Goal: Task Accomplishment & Management: Manage account settings

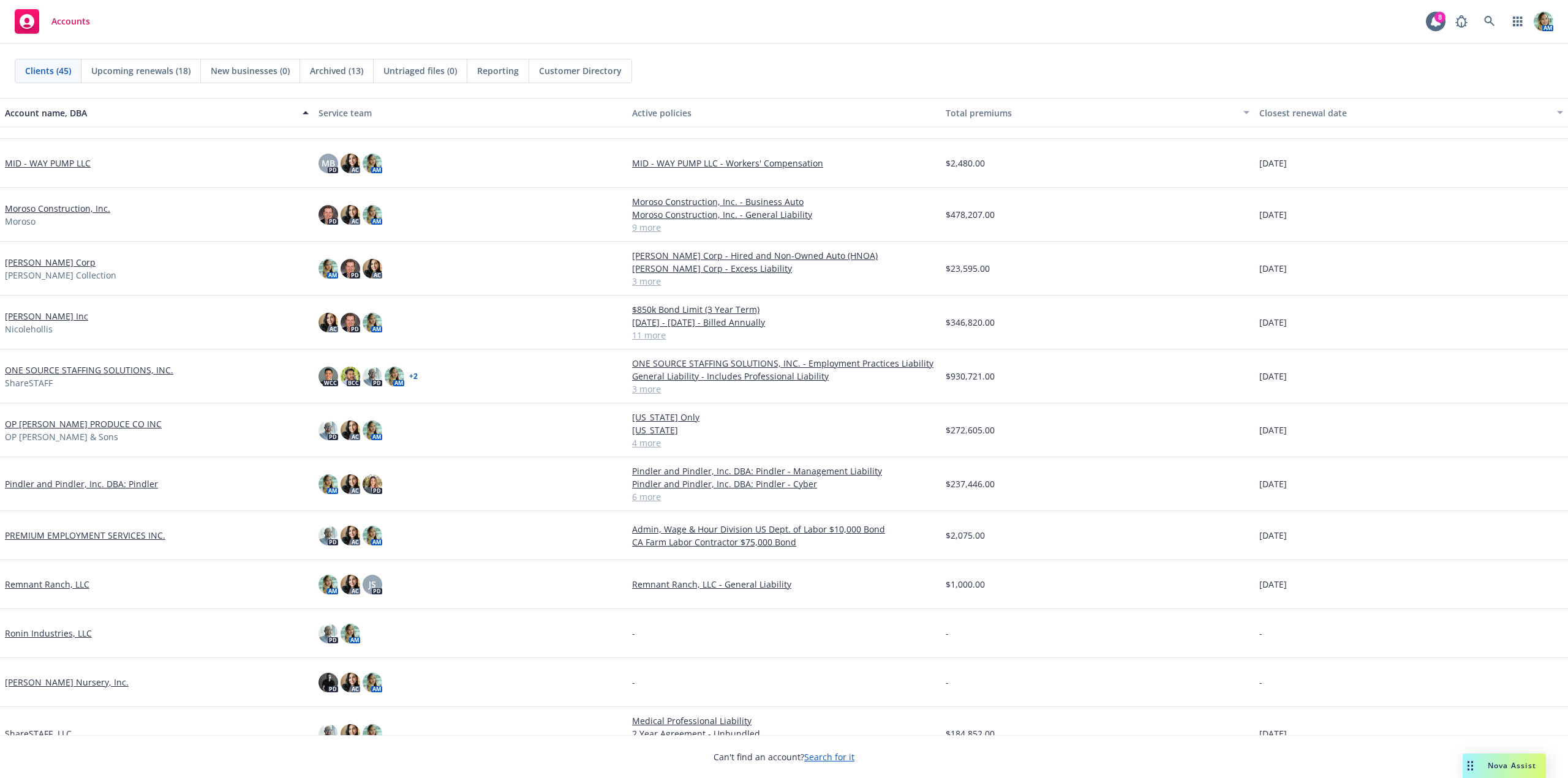
scroll to position [1041, 0]
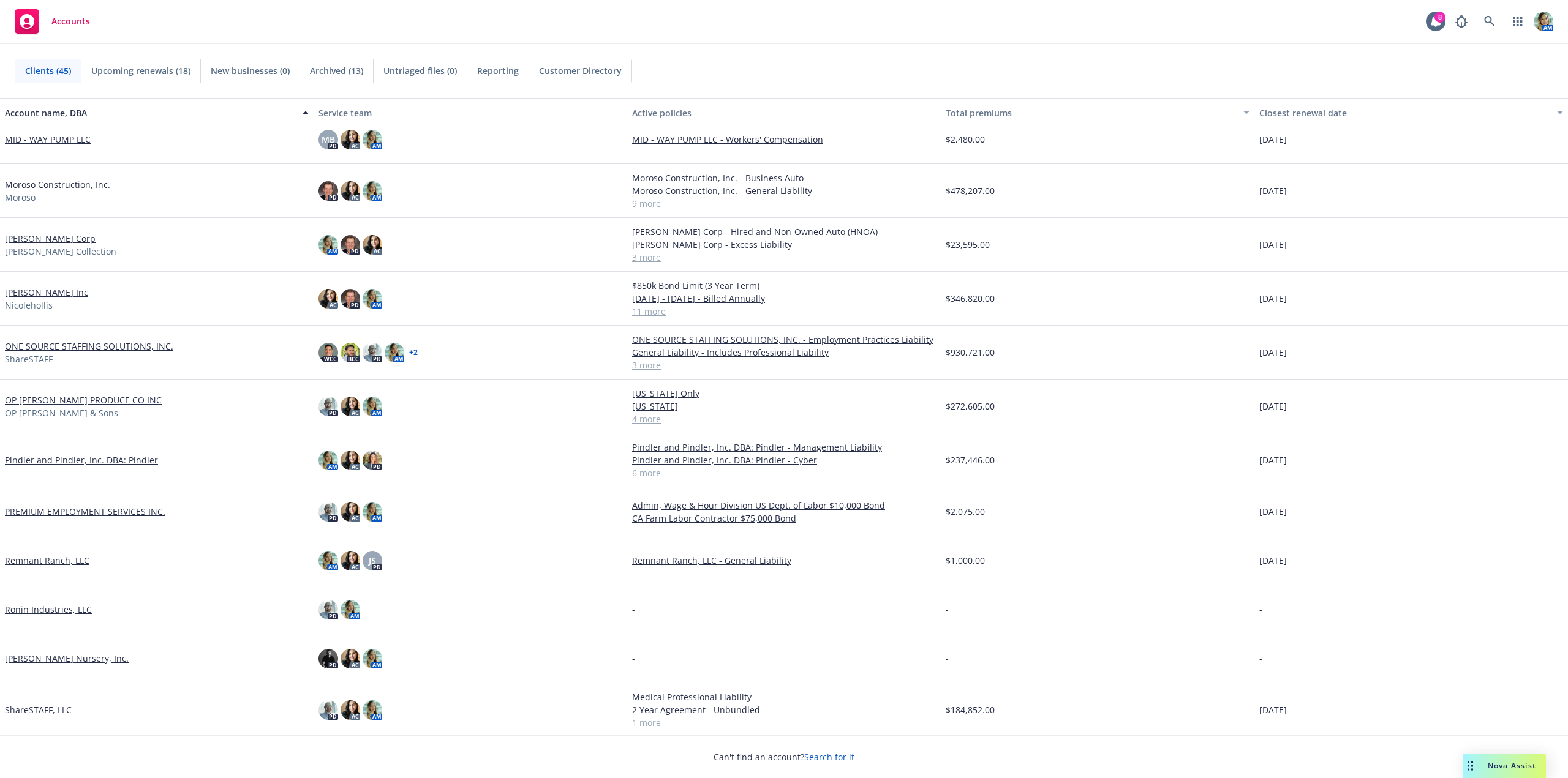
click at [54, 293] on link "[PERSON_NAME] Inc" at bounding box center [46, 292] width 83 height 13
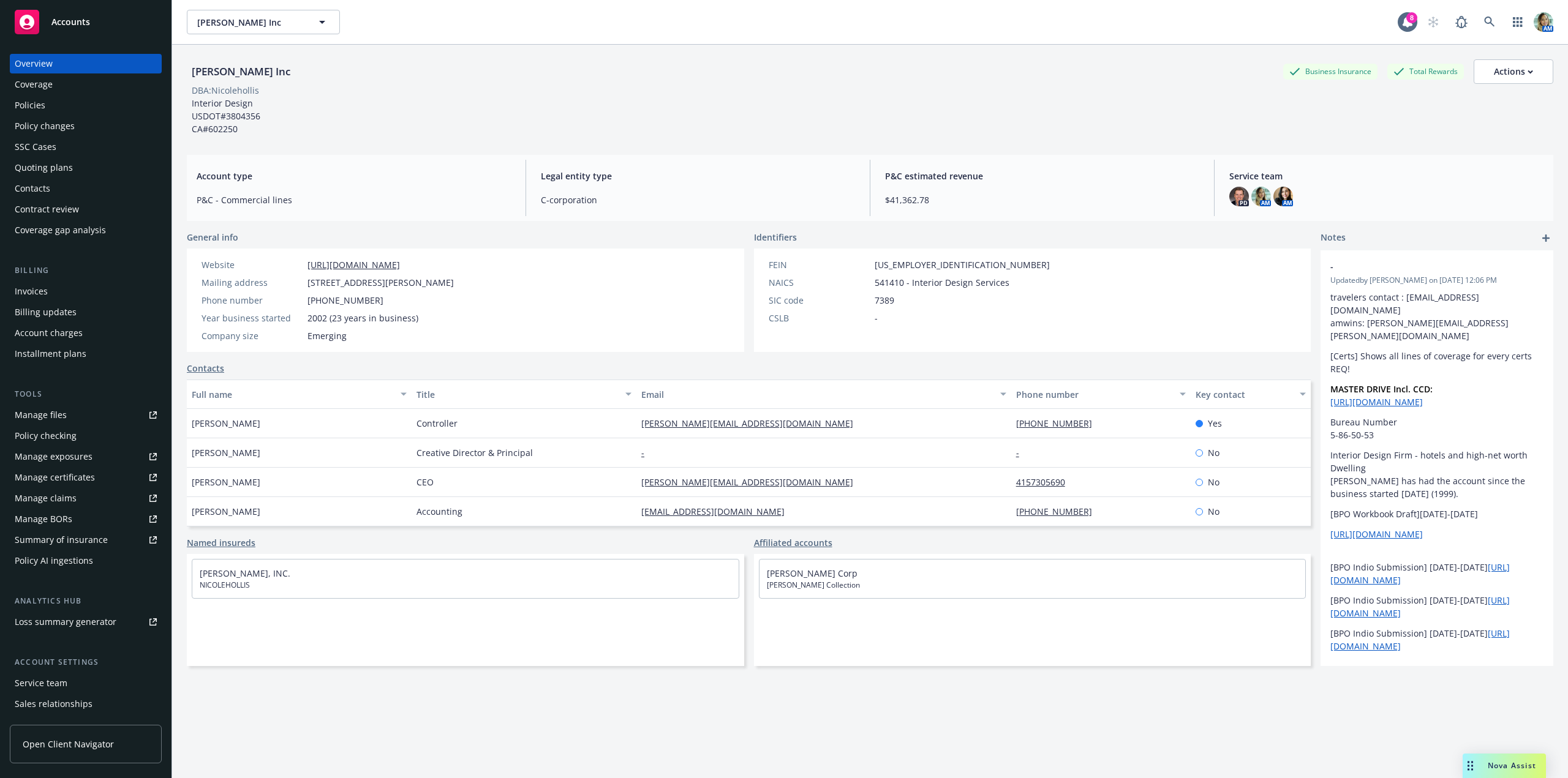
click at [60, 415] on div "Manage files" at bounding box center [40, 415] width 52 height 19
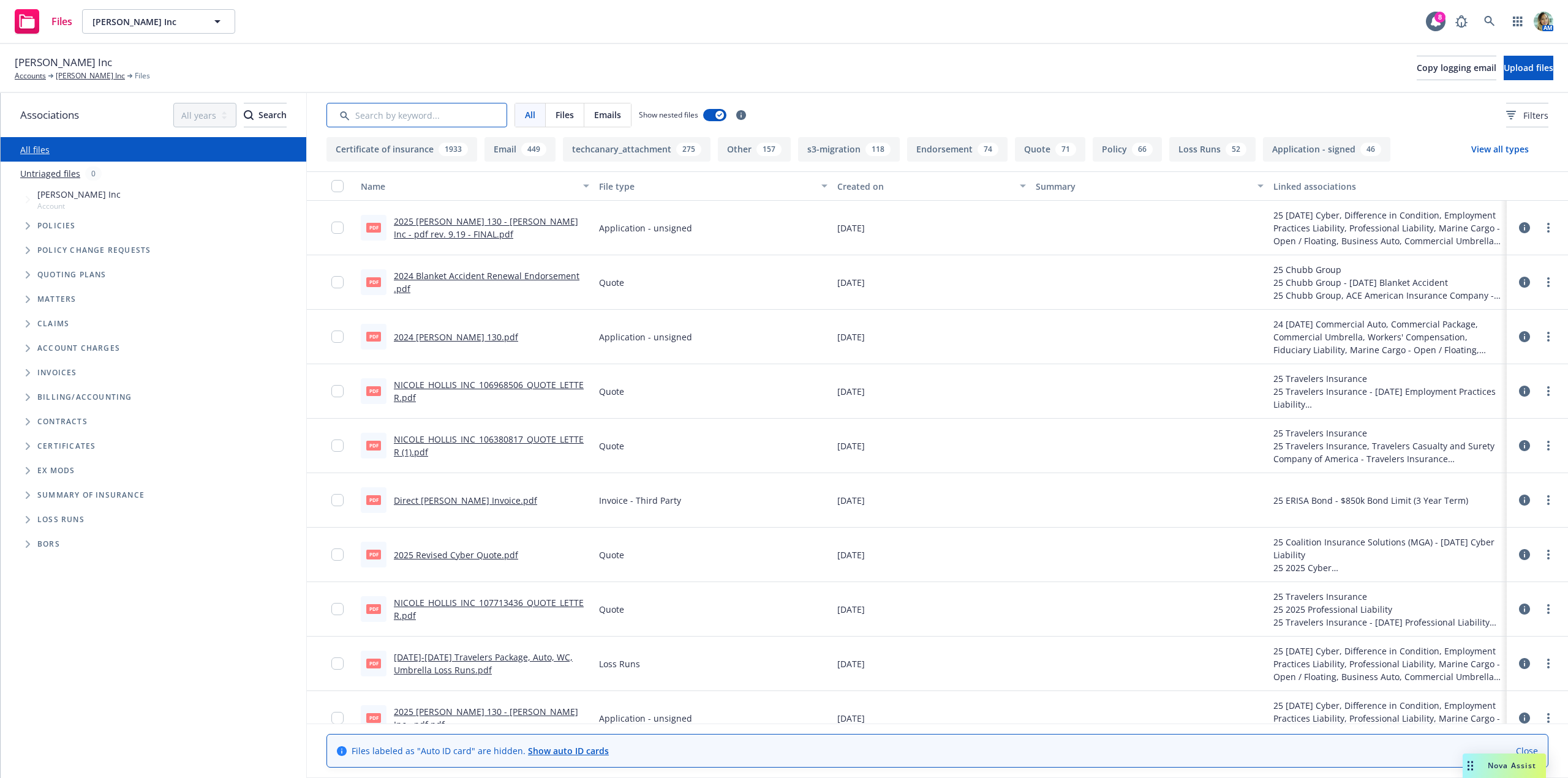
drag, startPoint x: 379, startPoint y: 114, endPoint x: 382, endPoint y: 120, distance: 6.7
click at [380, 115] on input "Search by keyword..." at bounding box center [416, 115] width 181 height 25
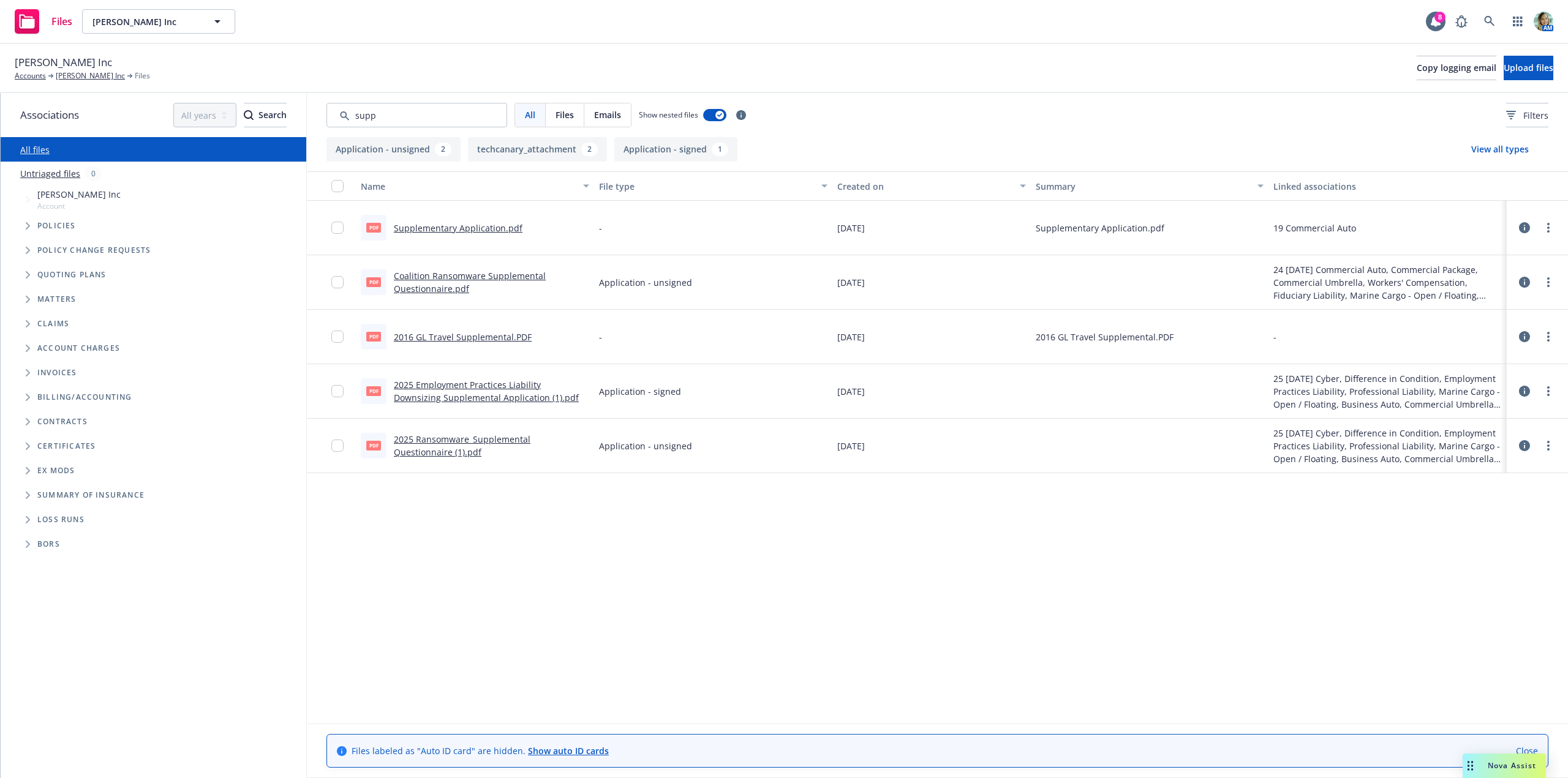
click at [468, 338] on link "2016 GL Travel Supplemental.PDF" at bounding box center [462, 337] width 137 height 12
drag, startPoint x: 398, startPoint y: 118, endPoint x: 334, endPoint y: 109, distance: 64.6
click at [334, 109] on input "Search by keyword..." at bounding box center [416, 115] width 181 height 25
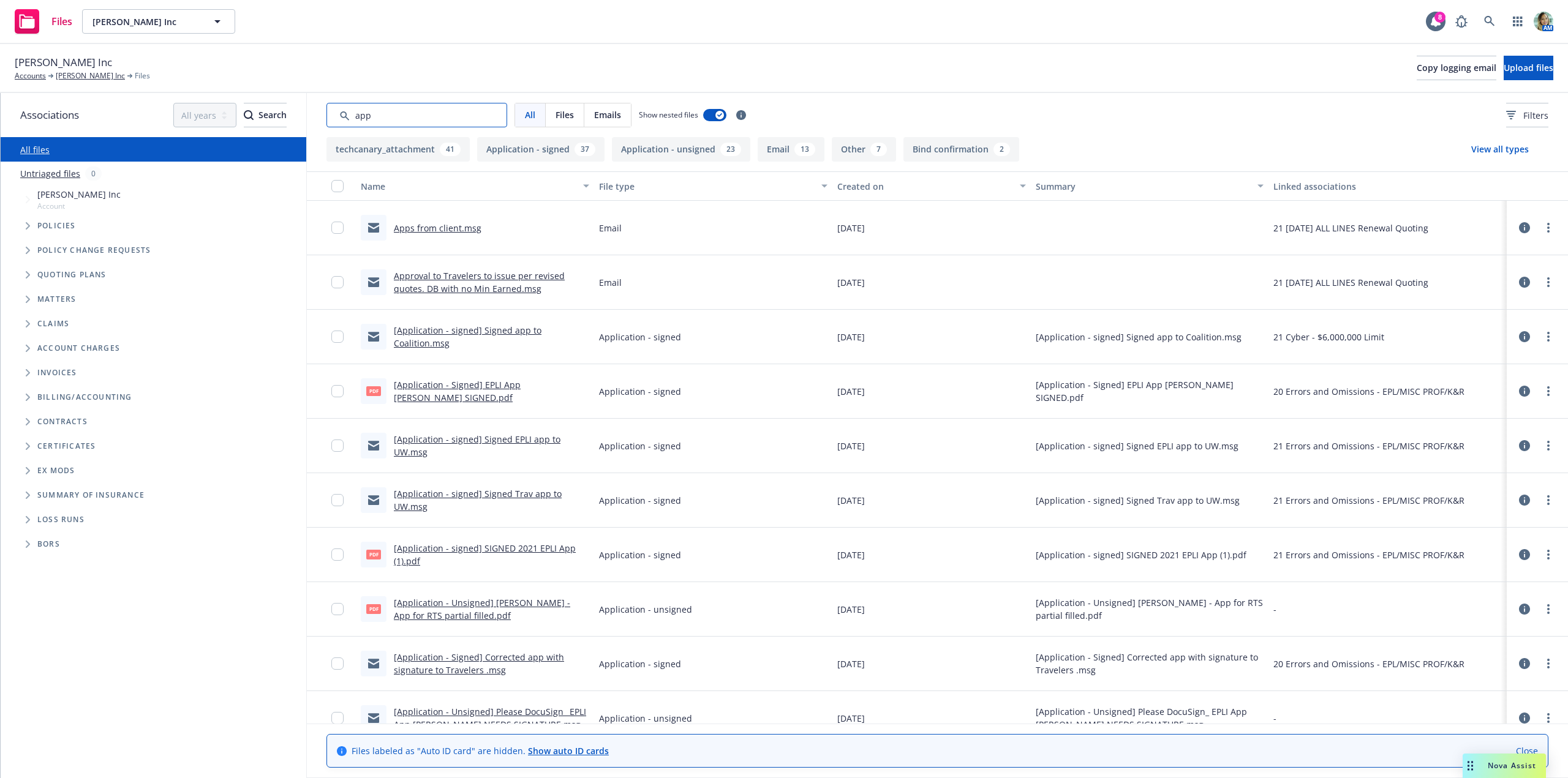
type input "app"
click at [839, 185] on div "Created on" at bounding box center [925, 186] width 176 height 13
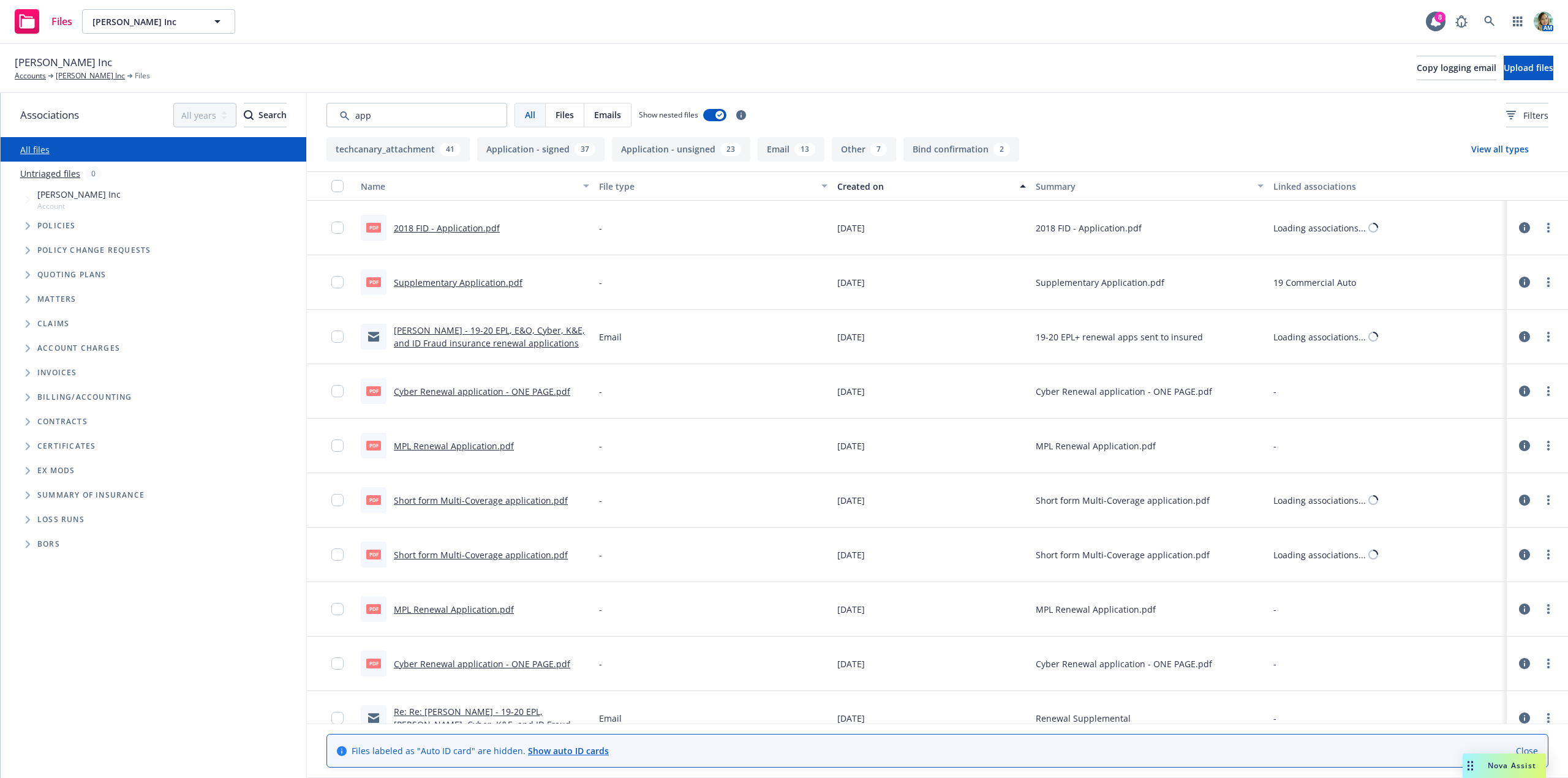
click at [839, 185] on div "Created on" at bounding box center [925, 186] width 176 height 13
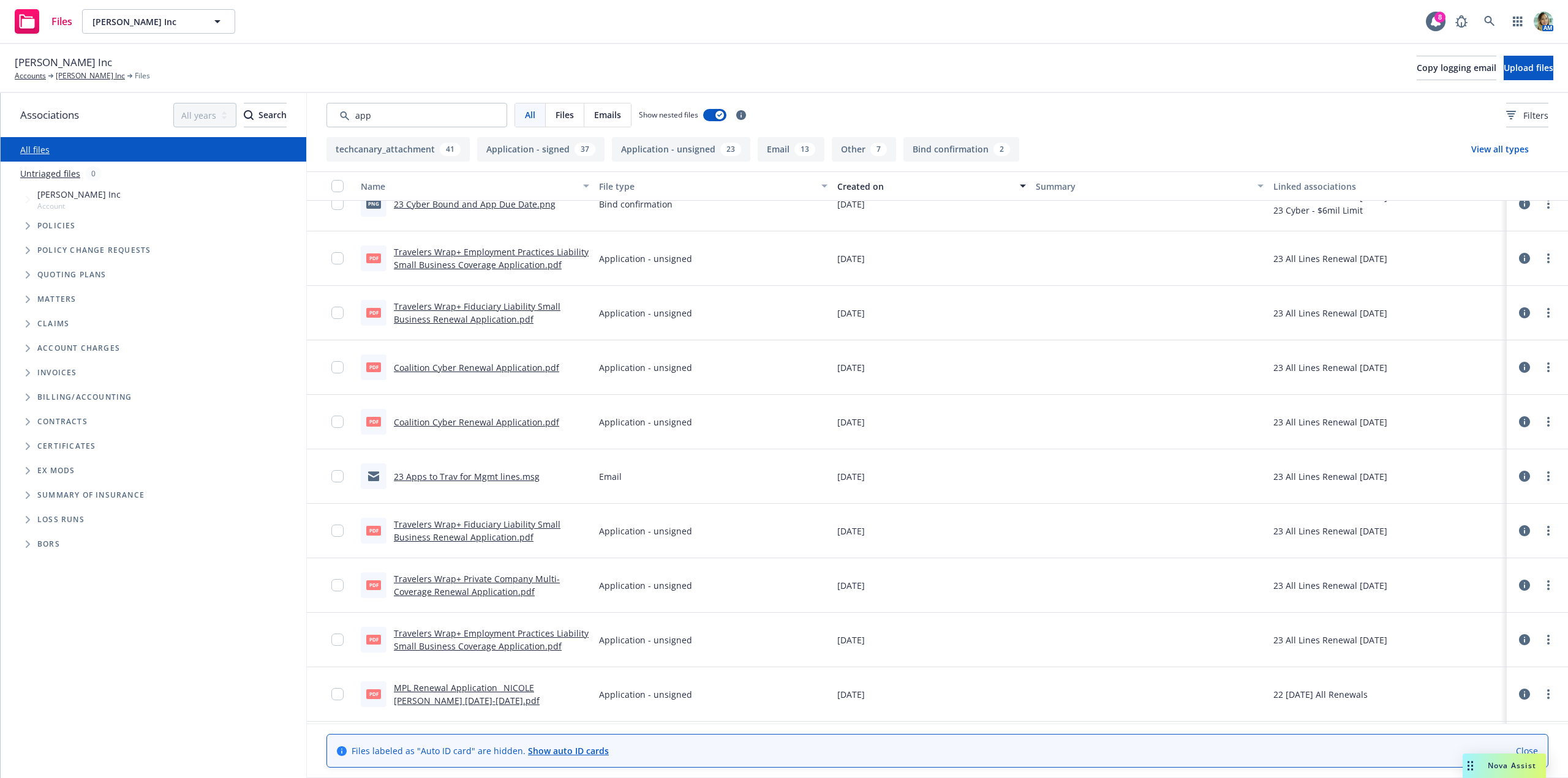
scroll to position [1224, 0]
